Goal: Task Accomplishment & Management: Use online tool/utility

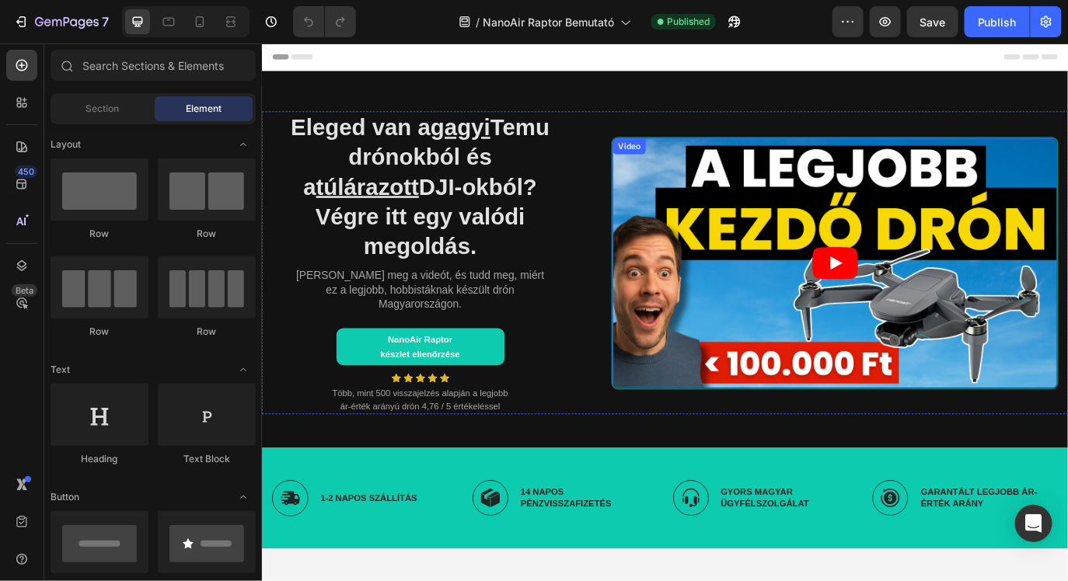
click at [713, 151] on div "Video" at bounding box center [923, 297] width 517 height 292
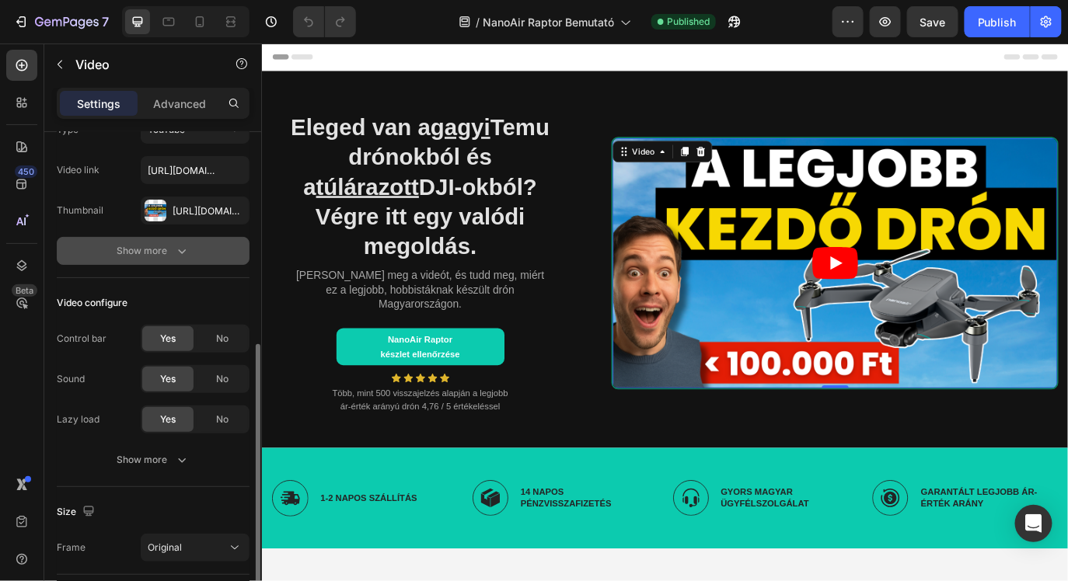
scroll to position [216, 0]
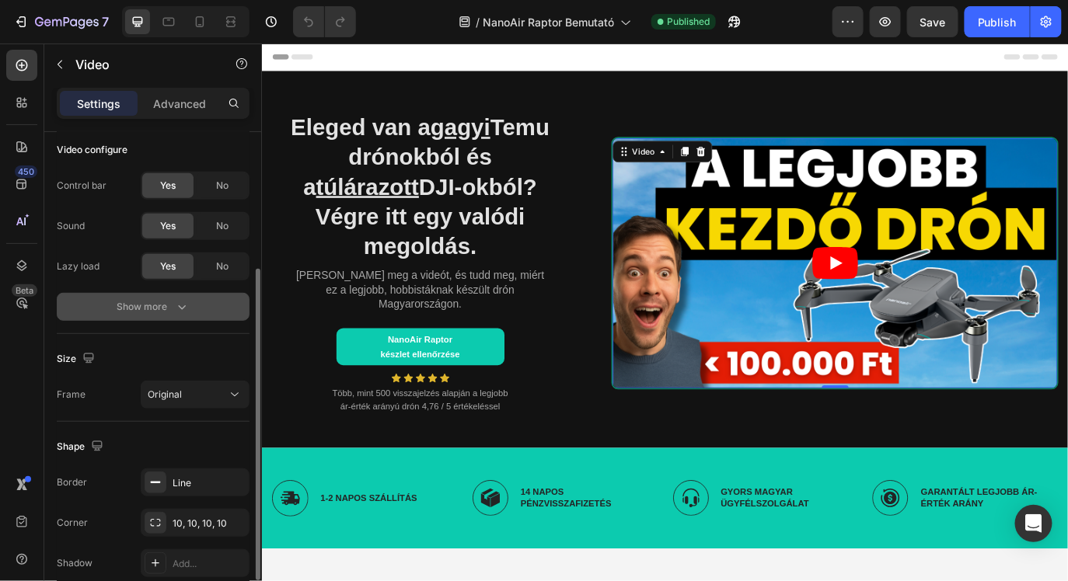
click at [183, 305] on icon "button" at bounding box center [182, 307] width 16 height 16
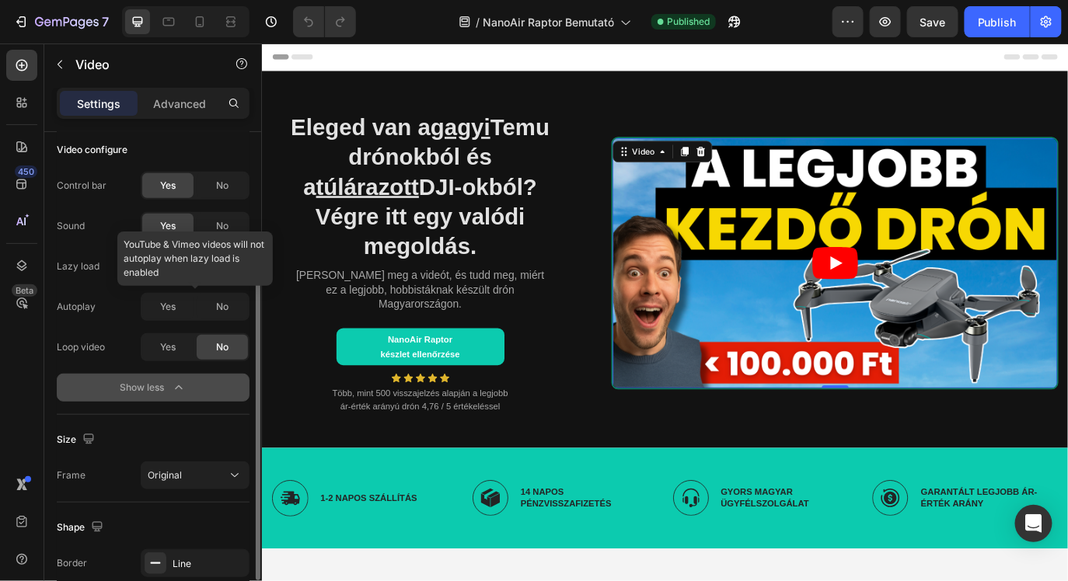
click at [165, 302] on div at bounding box center [195, 307] width 109 height 28
click at [210, 267] on div "No" at bounding box center [222, 266] width 51 height 25
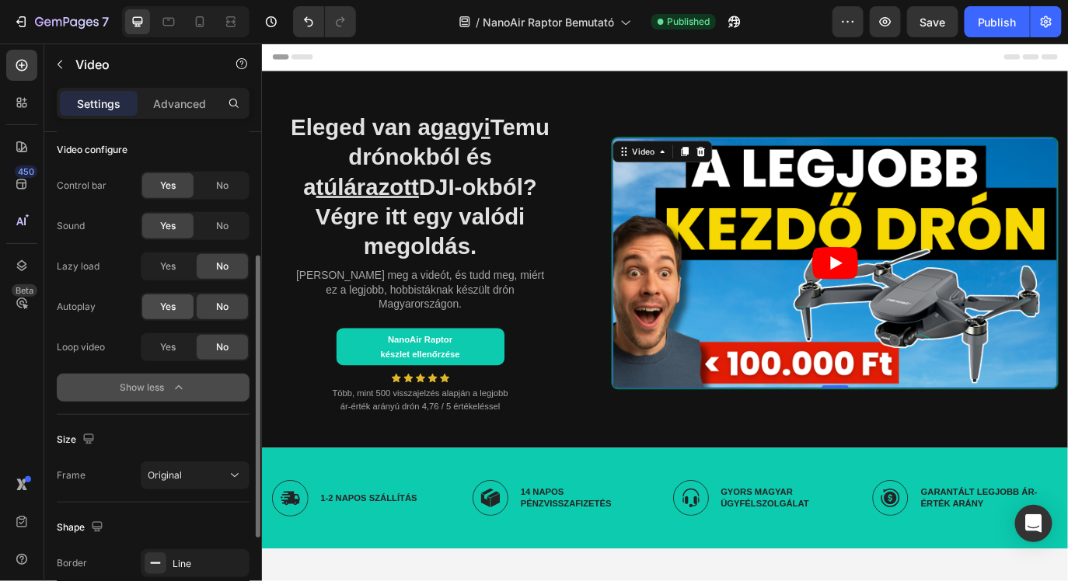
click at [166, 316] on div "Yes" at bounding box center [167, 307] width 51 height 25
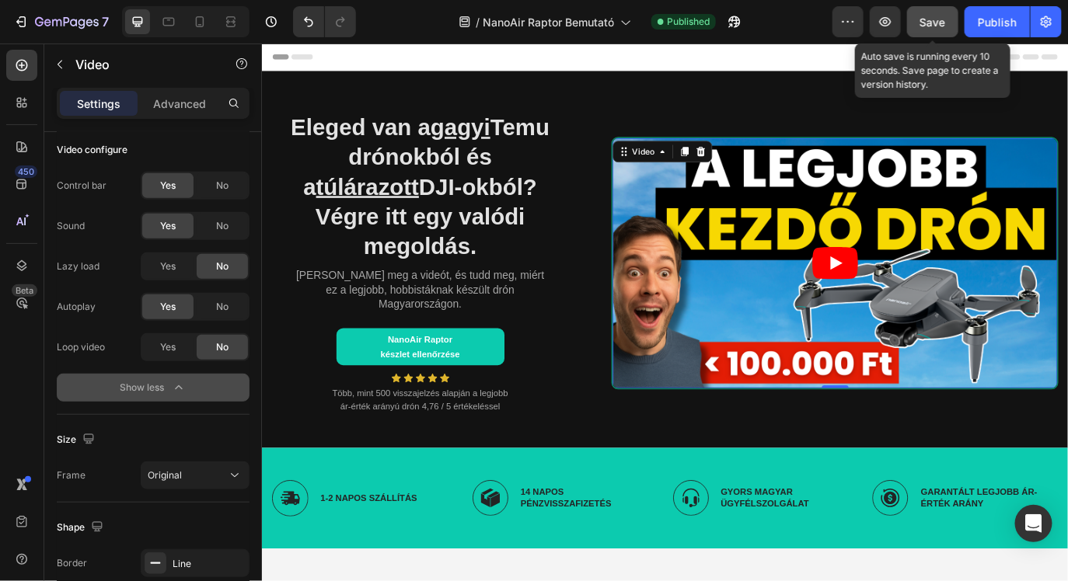
click at [951, 26] on button "Save" at bounding box center [932, 21] width 51 height 31
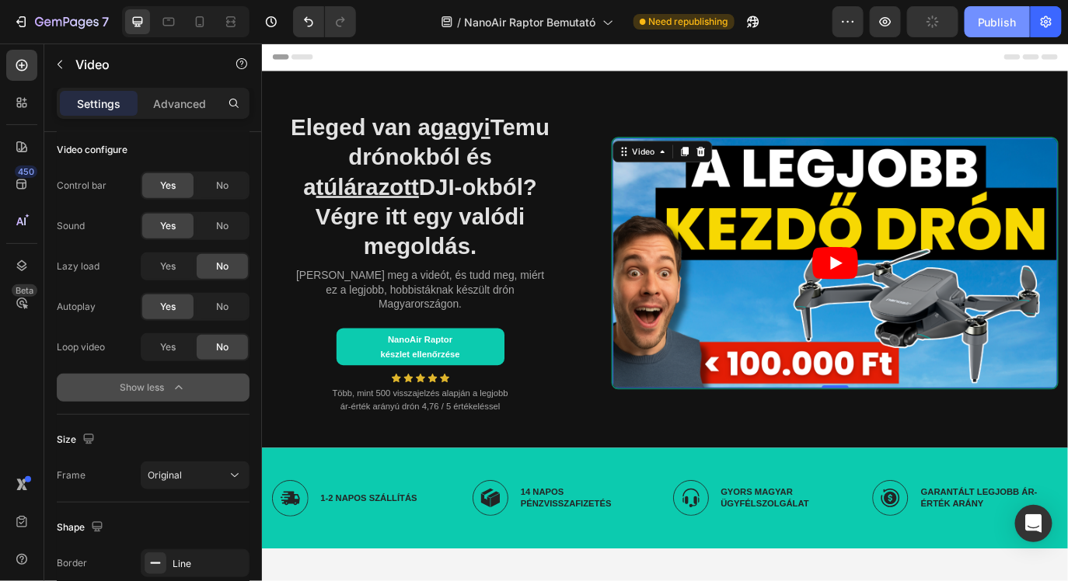
click at [986, 26] on div "Publish" at bounding box center [997, 22] width 39 height 16
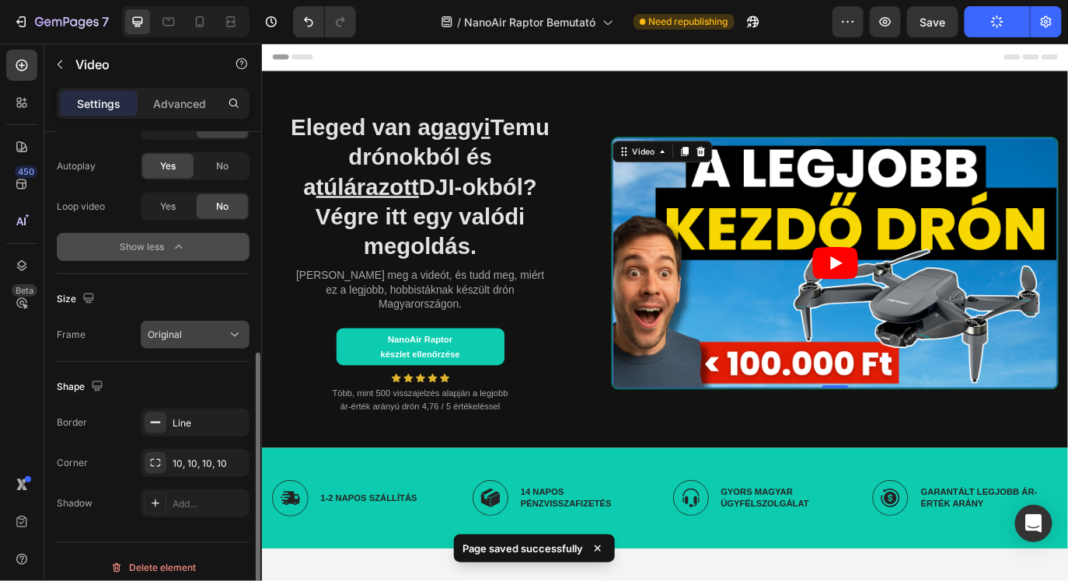
scroll to position [367, 0]
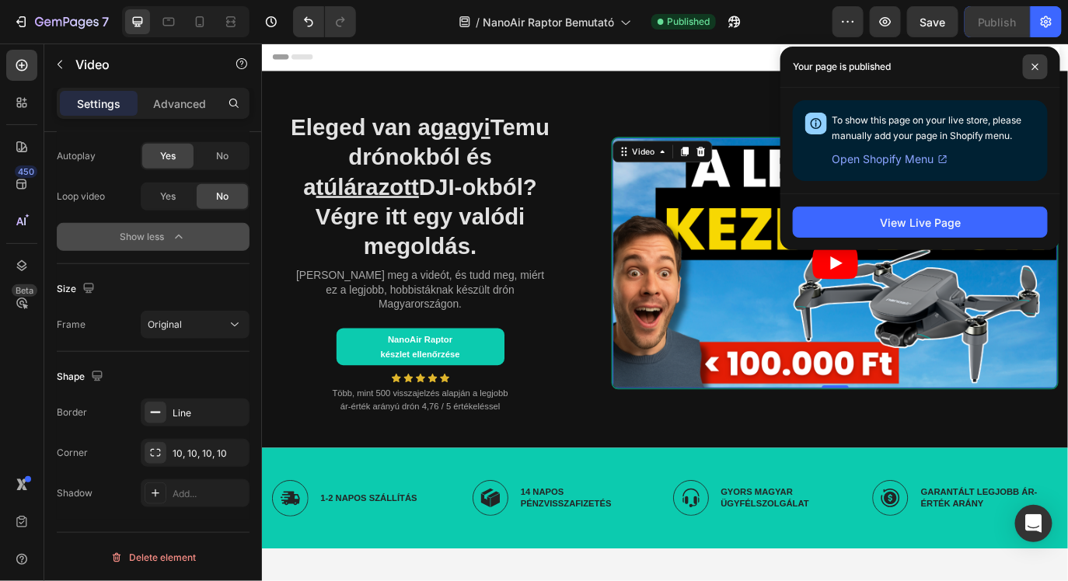
click at [1043, 68] on span at bounding box center [1035, 66] width 25 height 25
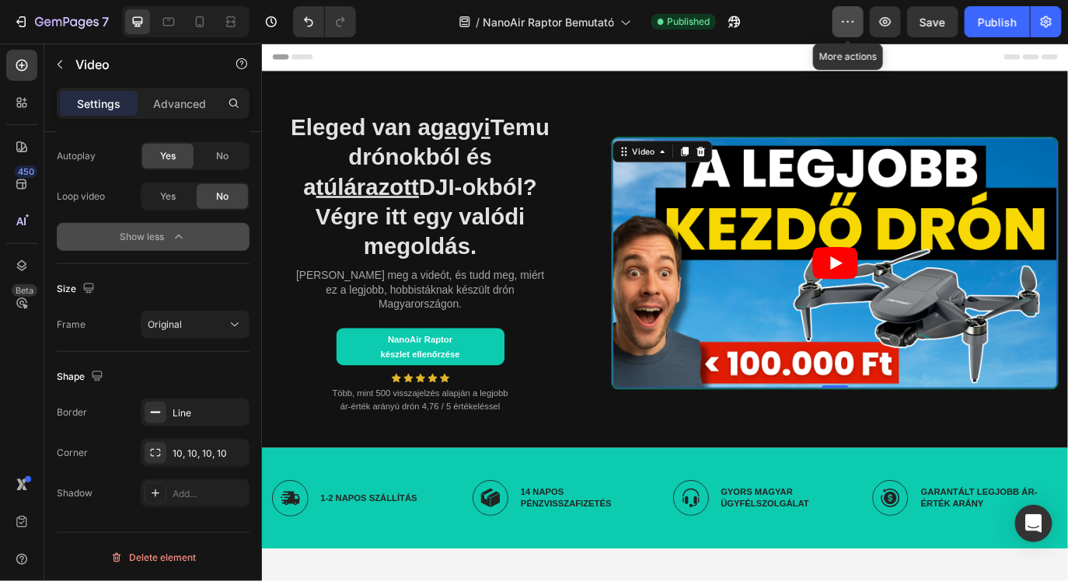
click at [852, 16] on icon "button" at bounding box center [848, 22] width 16 height 16
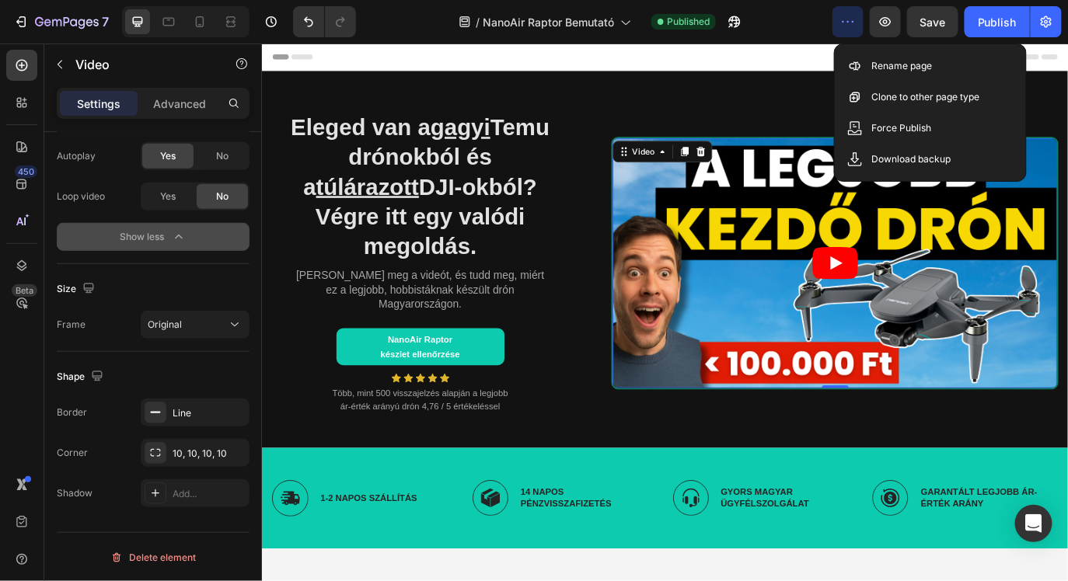
click at [850, 20] on icon "button" at bounding box center [848, 22] width 16 height 16
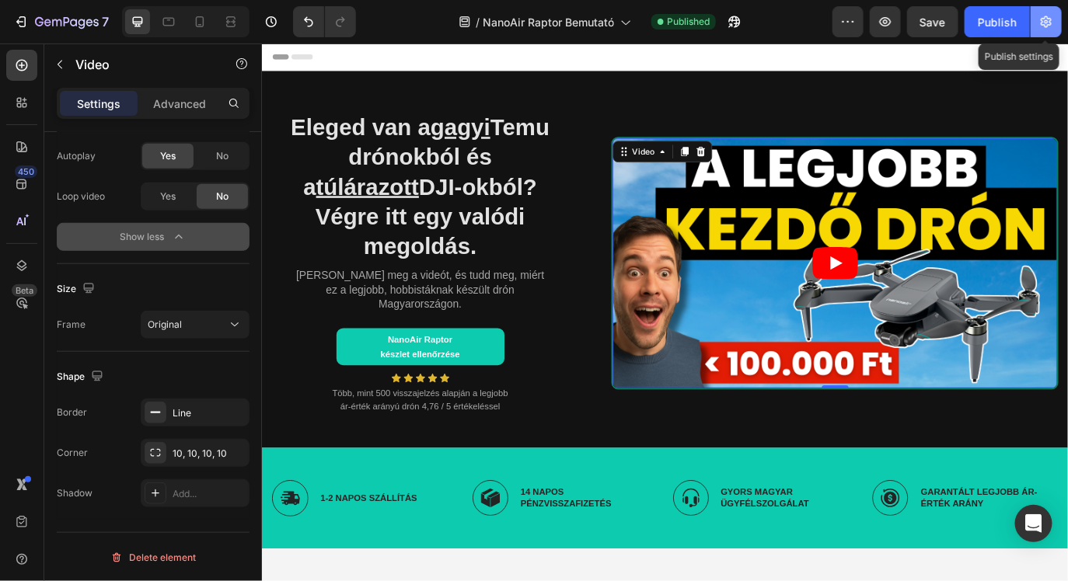
click at [1055, 20] on button "button" at bounding box center [1046, 21] width 31 height 31
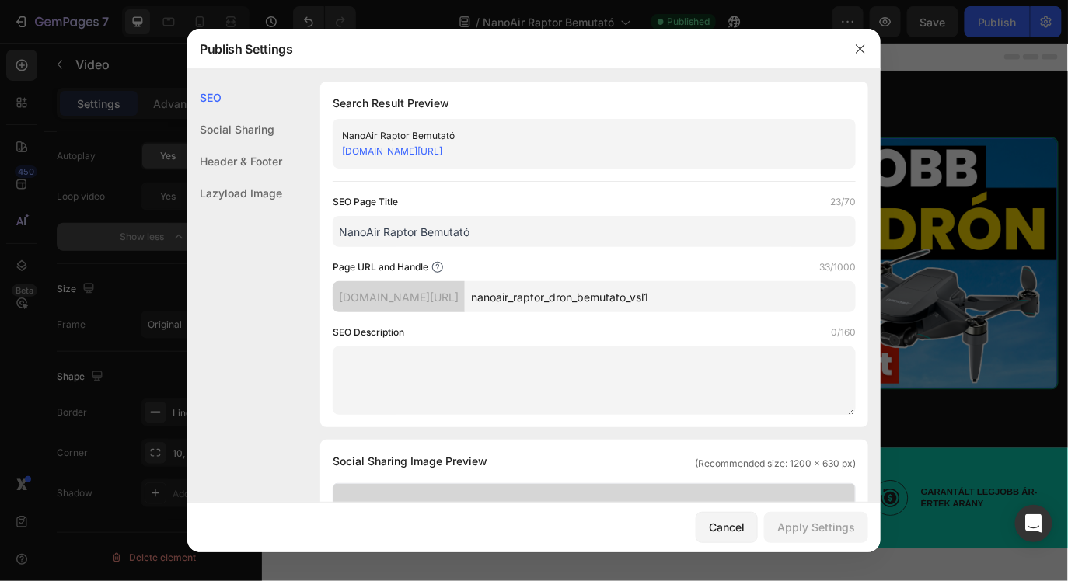
click at [243, 177] on div "Header & Footer" at bounding box center [234, 193] width 95 height 32
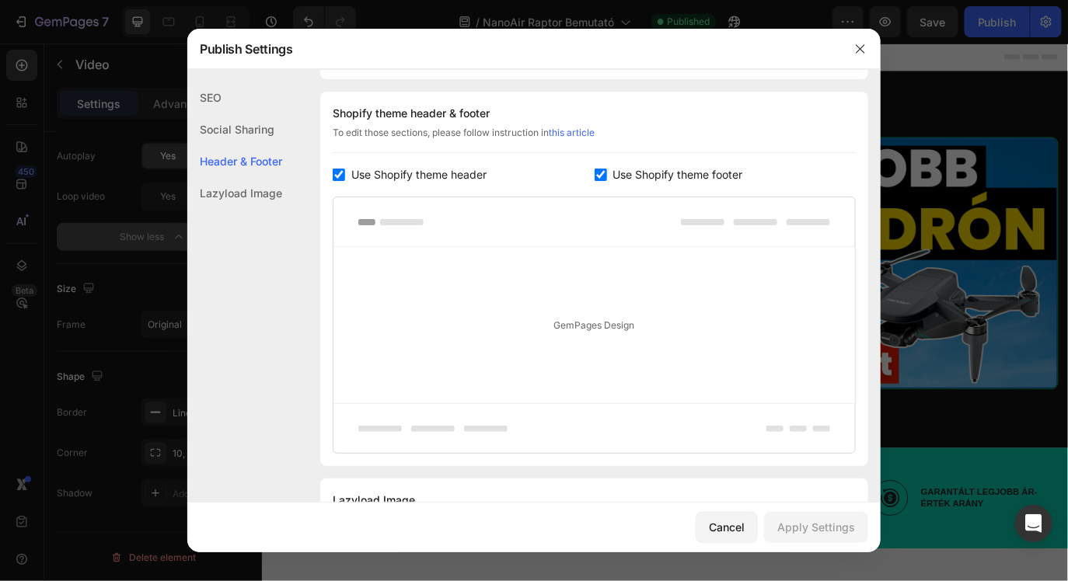
scroll to position [728, 0]
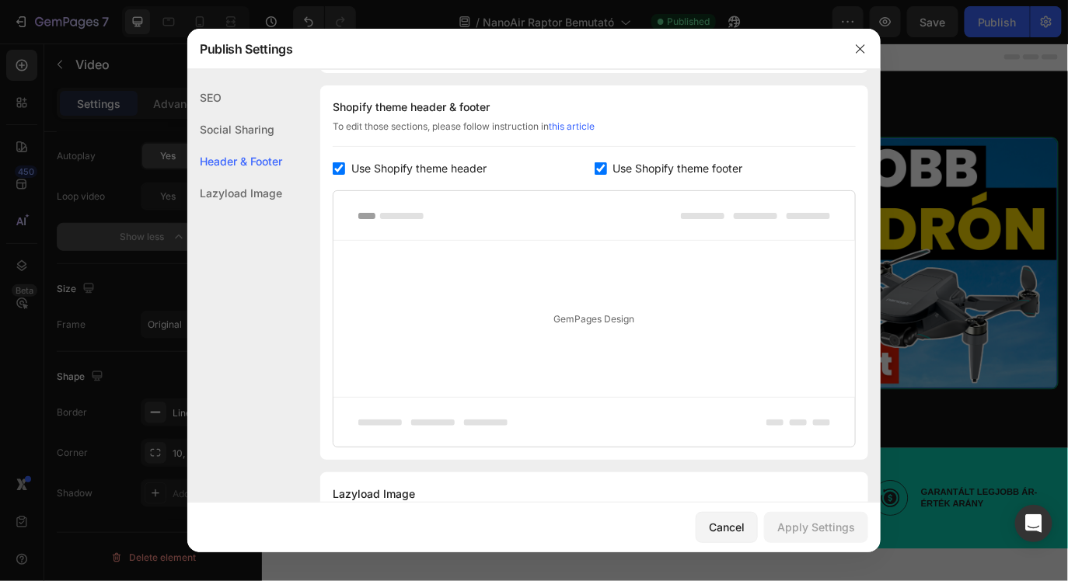
click at [440, 167] on span "Use Shopify theme header" at bounding box center [418, 168] width 135 height 19
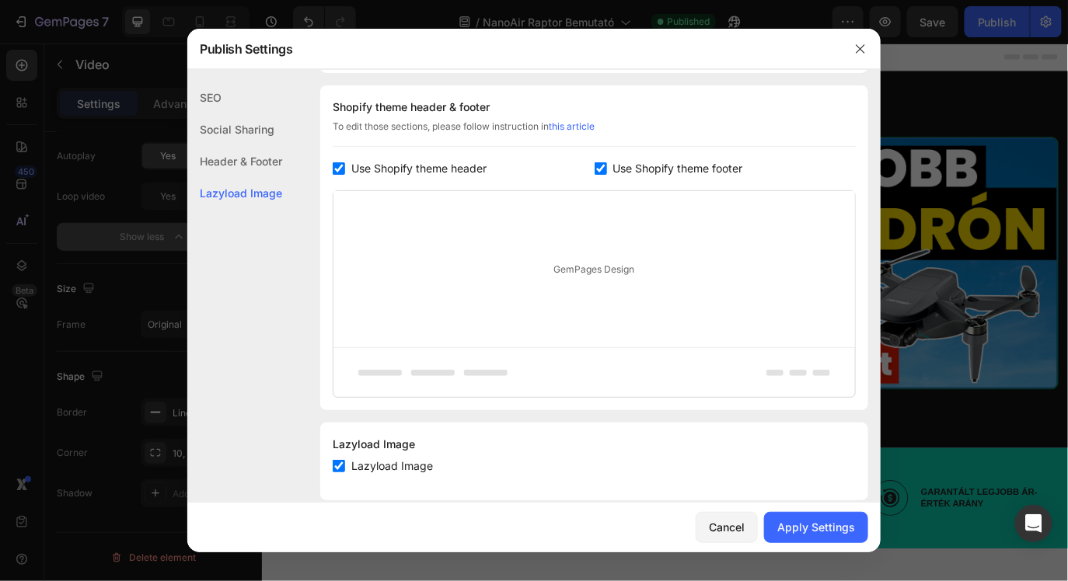
click at [647, 167] on span "Use Shopify theme footer" at bounding box center [678, 168] width 130 height 19
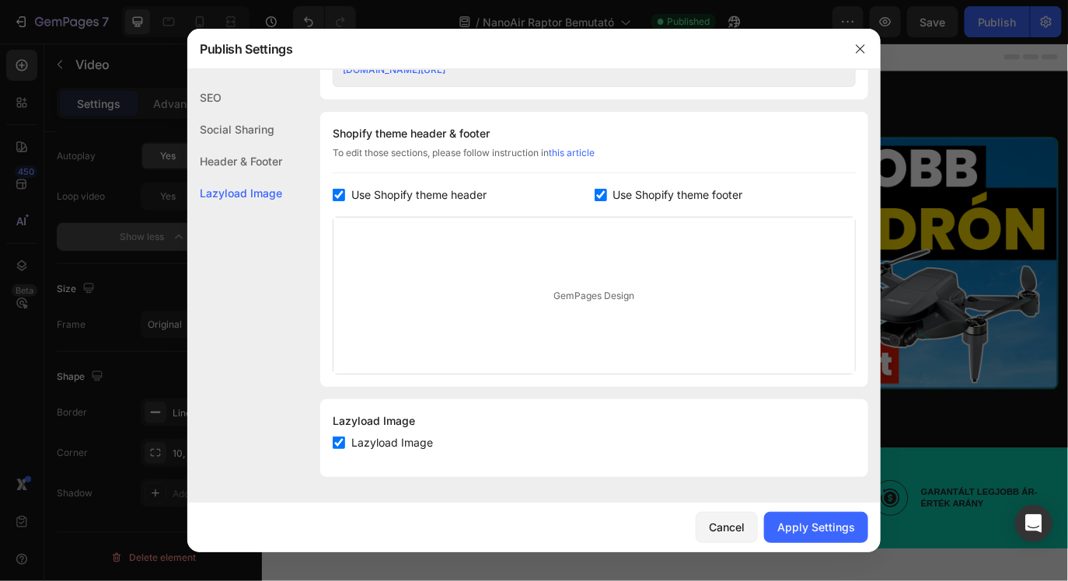
scroll to position [700, 0]
click at [808, 518] on button "Apply Settings" at bounding box center [816, 527] width 104 height 31
click at [866, 38] on button "button" at bounding box center [860, 49] width 25 height 25
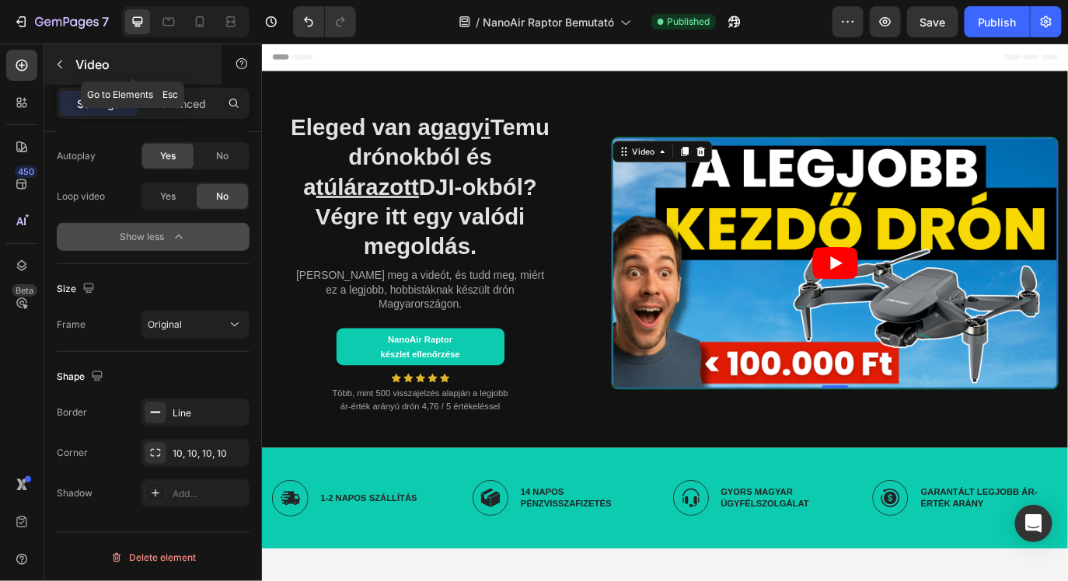
click at [61, 60] on icon "button" at bounding box center [60, 64] width 12 height 12
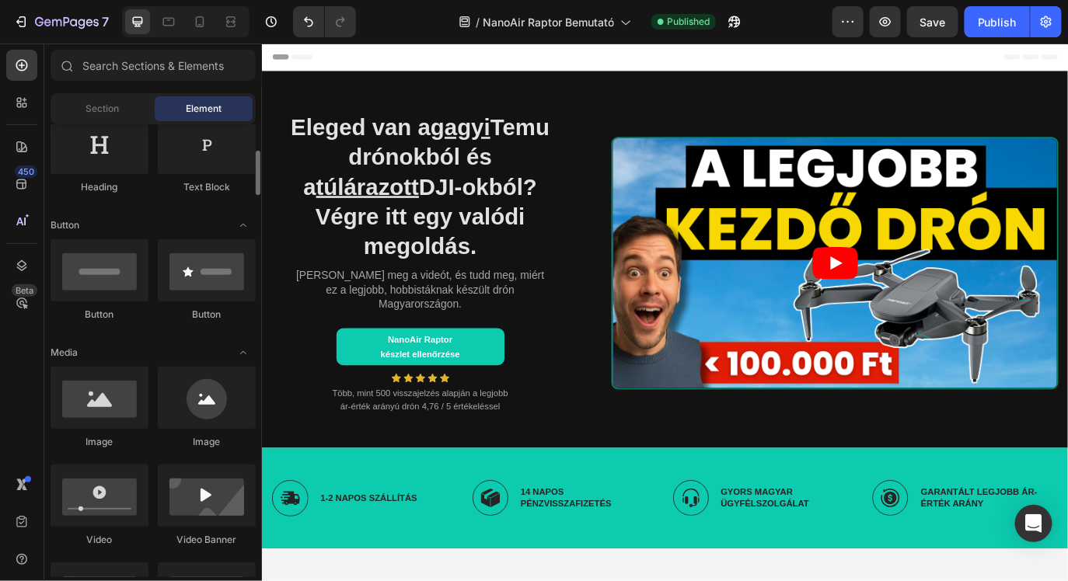
scroll to position [272, 0]
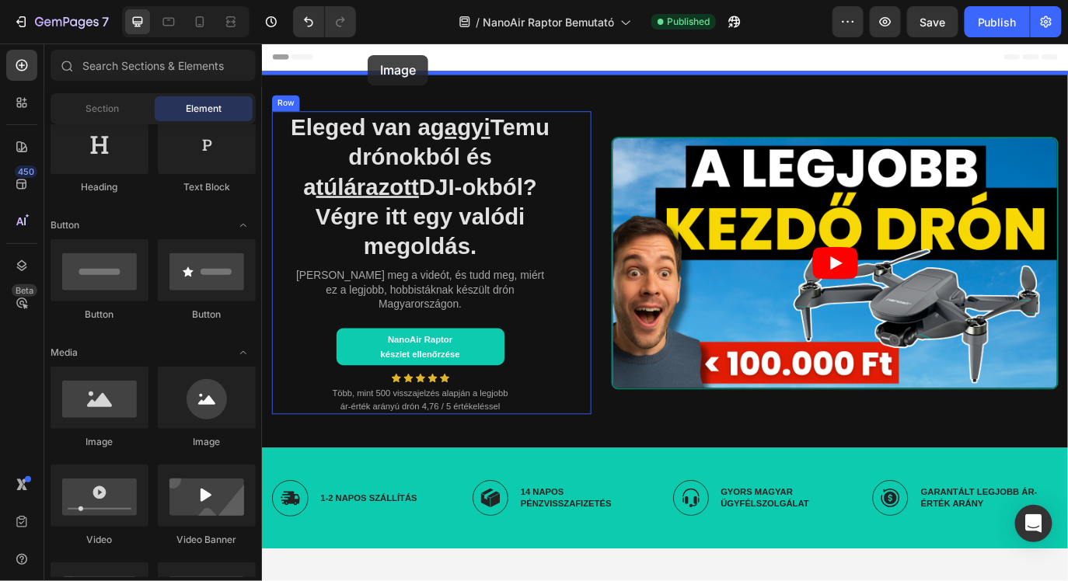
drag, startPoint x: 367, startPoint y: 454, endPoint x: 384, endPoint y: 59, distance: 395.3
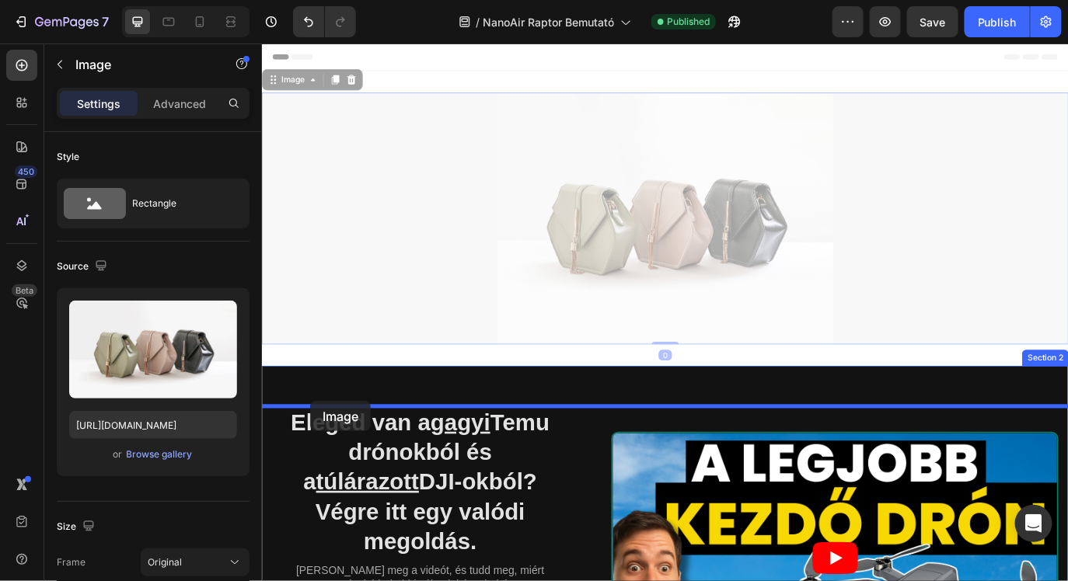
drag, startPoint x: 677, startPoint y: 253, endPoint x: 317, endPoint y: 454, distance: 412.4
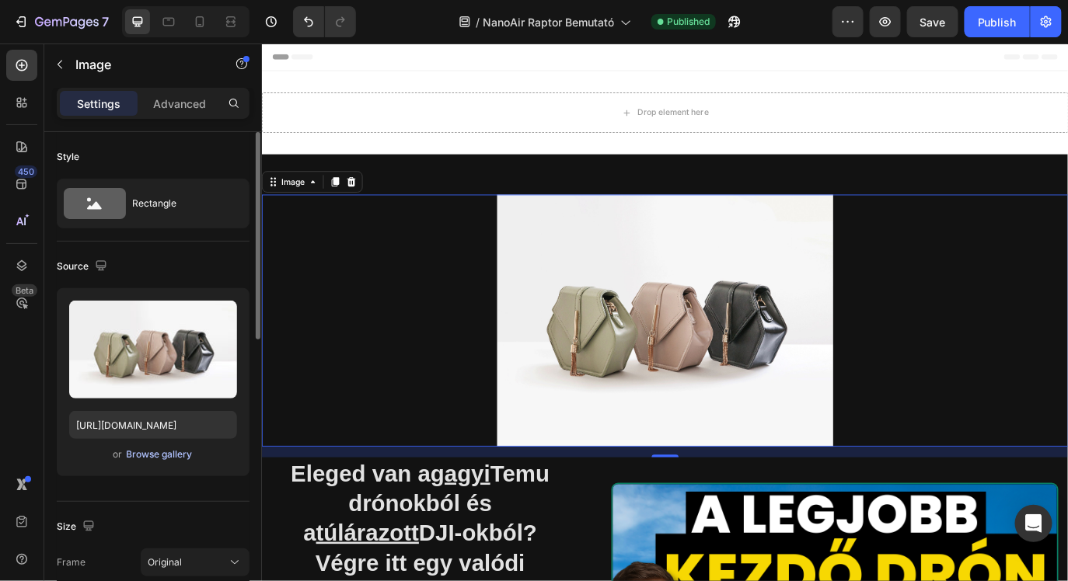
click at [158, 456] on div "Browse gallery" at bounding box center [160, 455] width 66 height 14
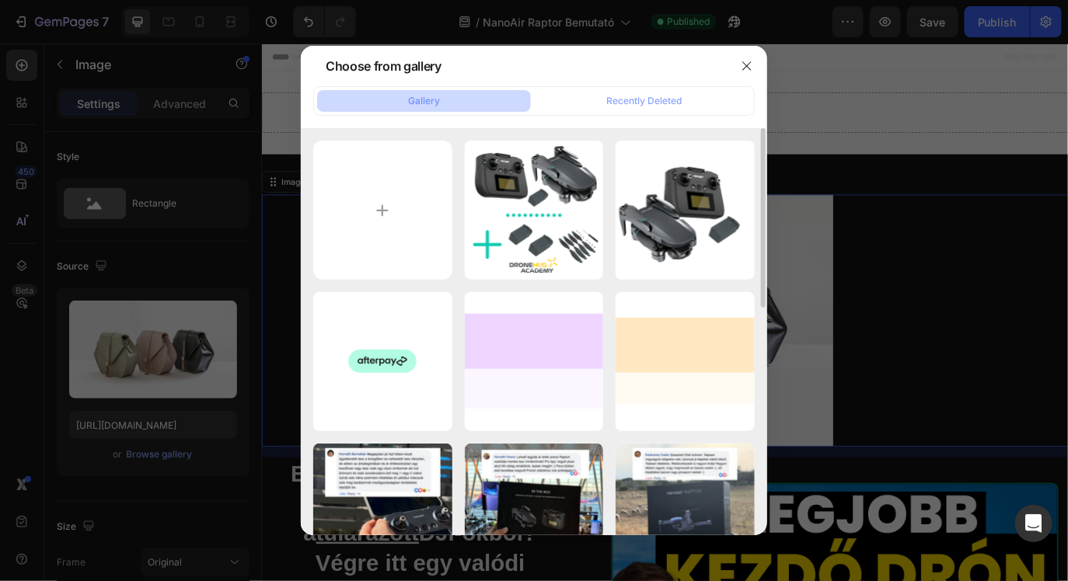
click at [457, 316] on div "Untitled design - 202...37.png 154.06 kb Untitled design - 202...92.png 145.26 …" at bounding box center [534, 589] width 442 height 896
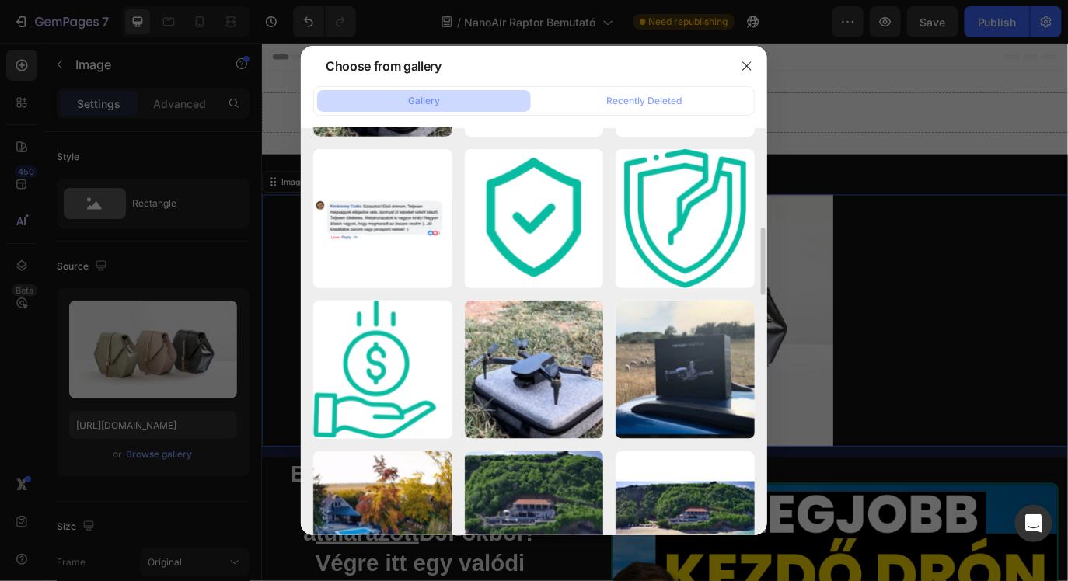
scroll to position [0, 0]
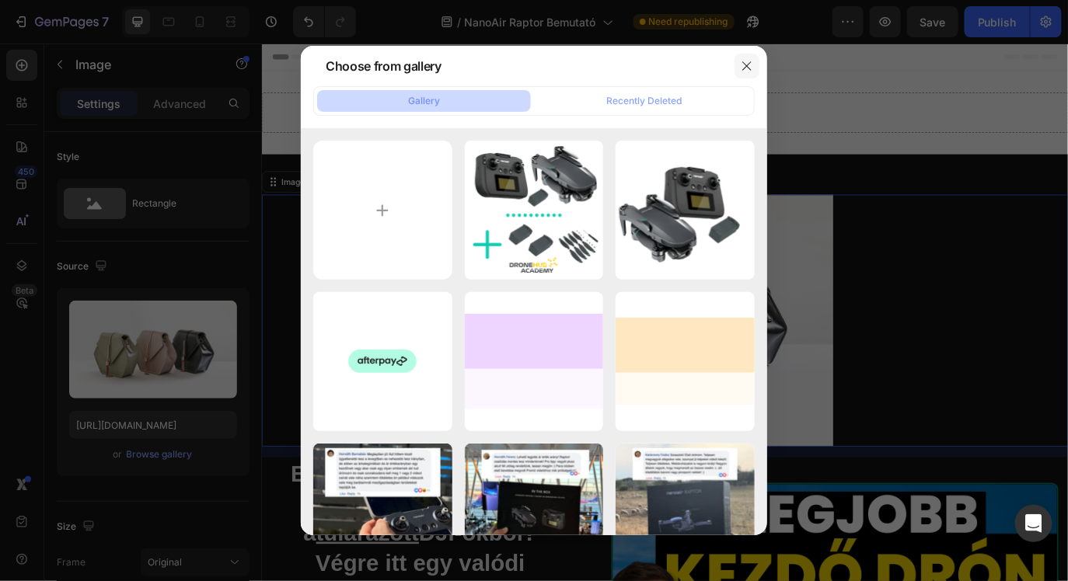
click at [747, 63] on icon "button" at bounding box center [747, 66] width 12 height 12
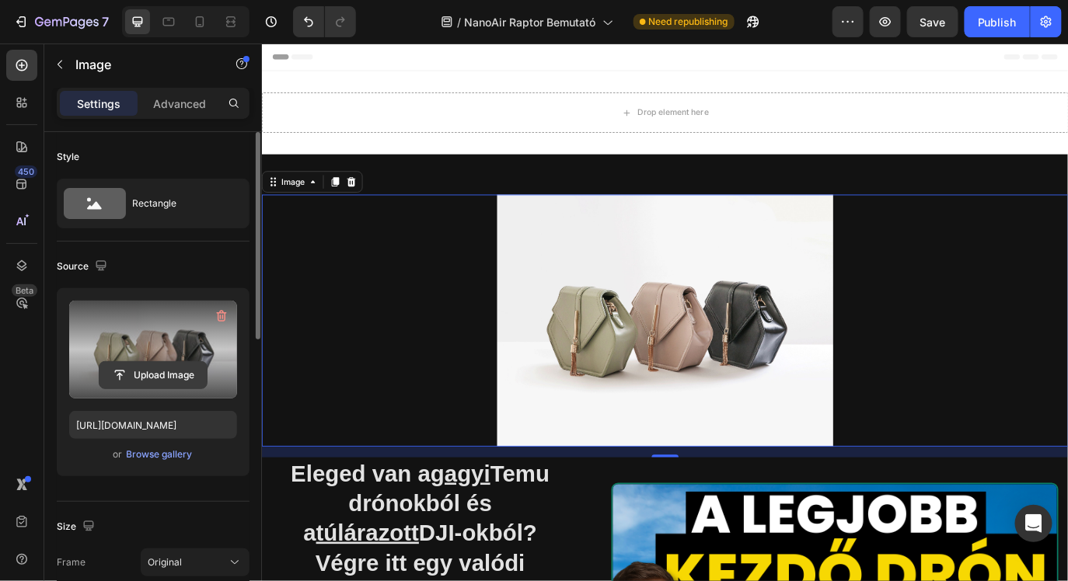
click at [175, 376] on input "file" at bounding box center [153, 375] width 107 height 26
